Goal: Information Seeking & Learning: Learn about a topic

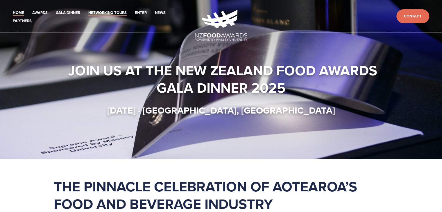
click at [105, 12] on link "Networking-Tours" at bounding box center [107, 13] width 38 height 7
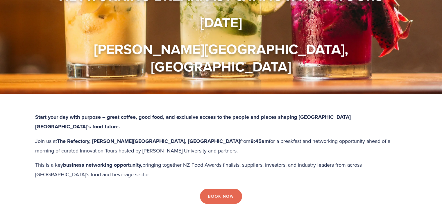
scroll to position [75, 0]
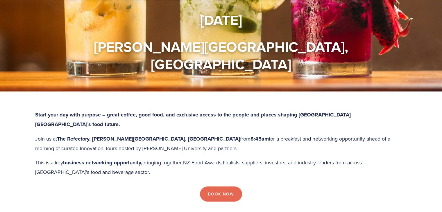
drag, startPoint x: 58, startPoint y: 113, endPoint x: 212, endPoint y: 114, distance: 153.5
click at [212, 134] on p "Join us at The Refectory, Massey University, Palmerston North from 8:45am for a…" at bounding box center [221, 143] width 372 height 19
copy p "The Refectory, Massey University, Palmerston North from 8:45am"
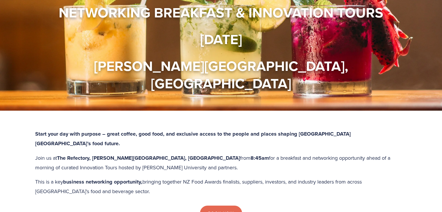
scroll to position [0, 0]
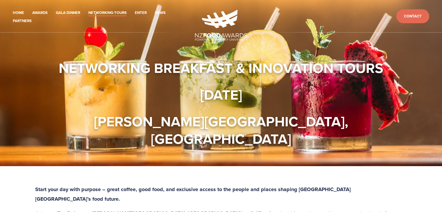
click at [68, 14] on link "Gala Dinner" at bounding box center [68, 13] width 24 height 7
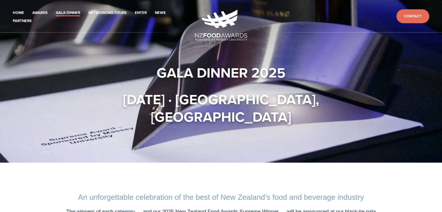
drag, startPoint x: 444, startPoint y: 31, endPoint x: 443, endPoint y: -3, distance: 33.5
